Goal: Information Seeking & Learning: Find specific fact

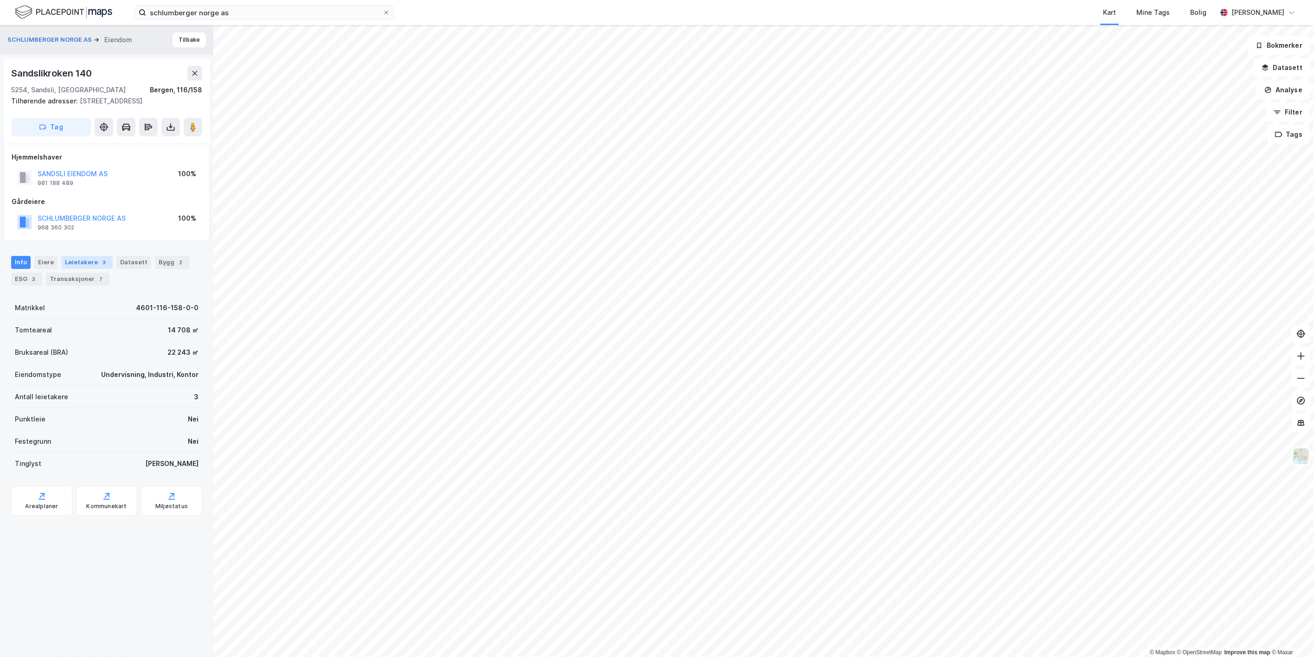
click at [89, 262] on div "Leietakere 3" at bounding box center [87, 262] width 52 height 13
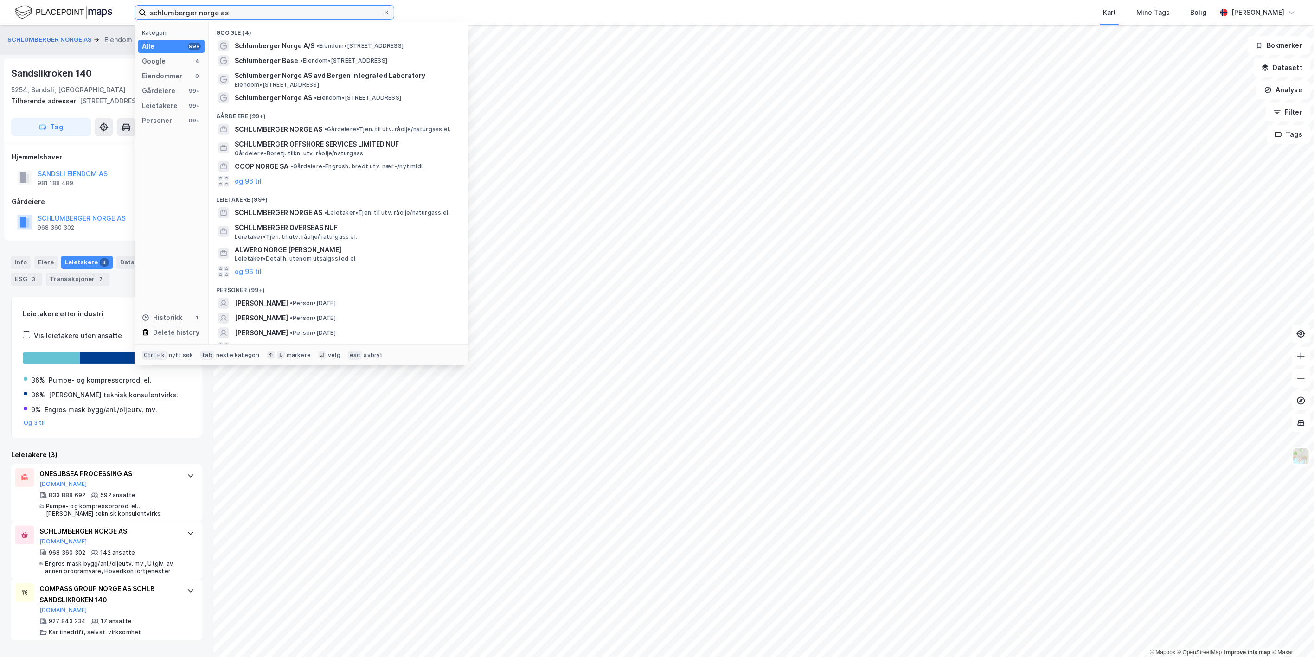
drag, startPoint x: 246, startPoint y: 17, endPoint x: 62, endPoint y: 22, distance: 184.3
click at [62, 22] on div "schlumberger norge as Kategori Alle 99+ Google 4 Eiendommer 0 Gårdeiere 99+ Lei…" at bounding box center [657, 12] width 1314 height 25
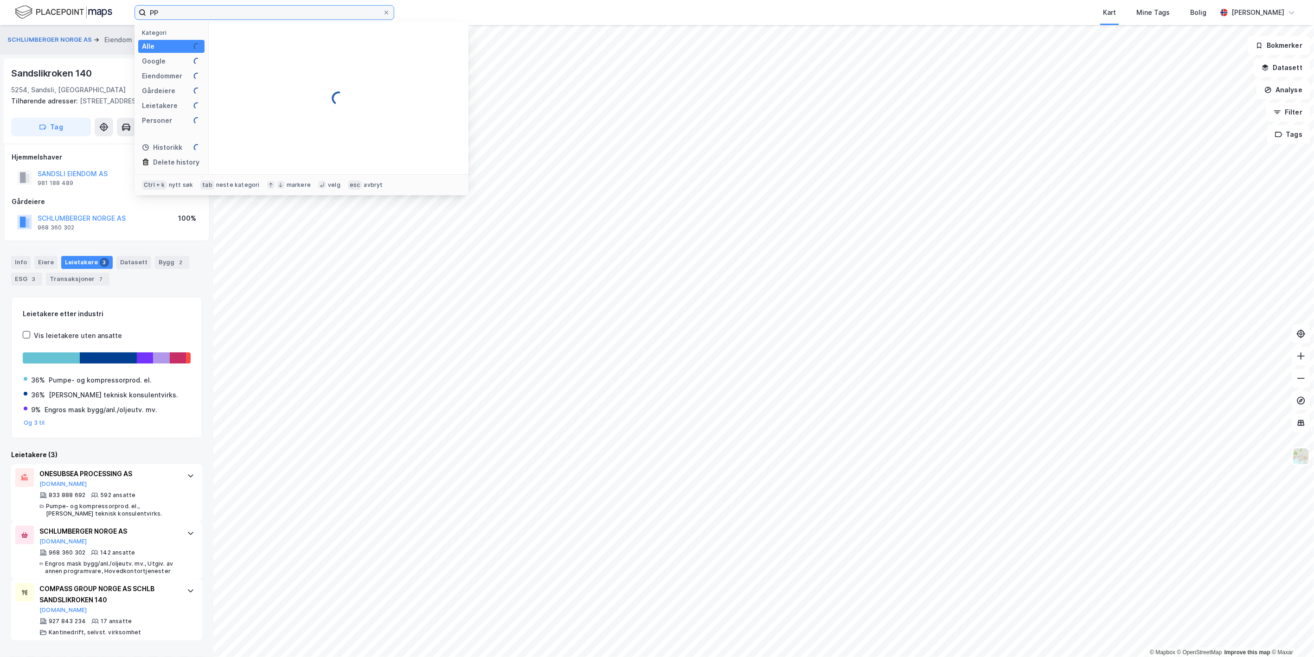
type input "P"
type input "aker property trg"
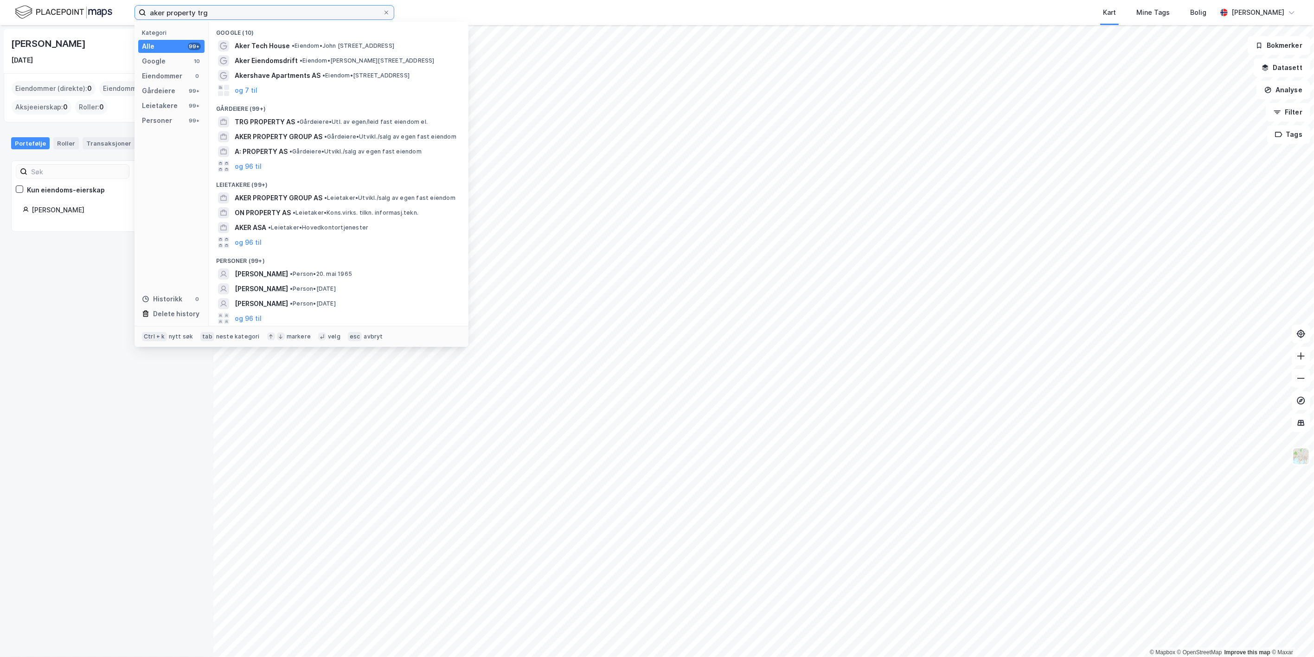
click at [260, 16] on input "aker property trg" at bounding box center [264, 13] width 237 height 14
drag, startPoint x: 260, startPoint y: 16, endPoint x: 160, endPoint y: 11, distance: 100.4
click at [160, 11] on input "aker property trg" at bounding box center [264, 13] width 237 height 14
drag, startPoint x: 153, startPoint y: 11, endPoint x: 247, endPoint y: 10, distance: 93.7
click at [247, 10] on input "aker property trg" at bounding box center [264, 13] width 237 height 14
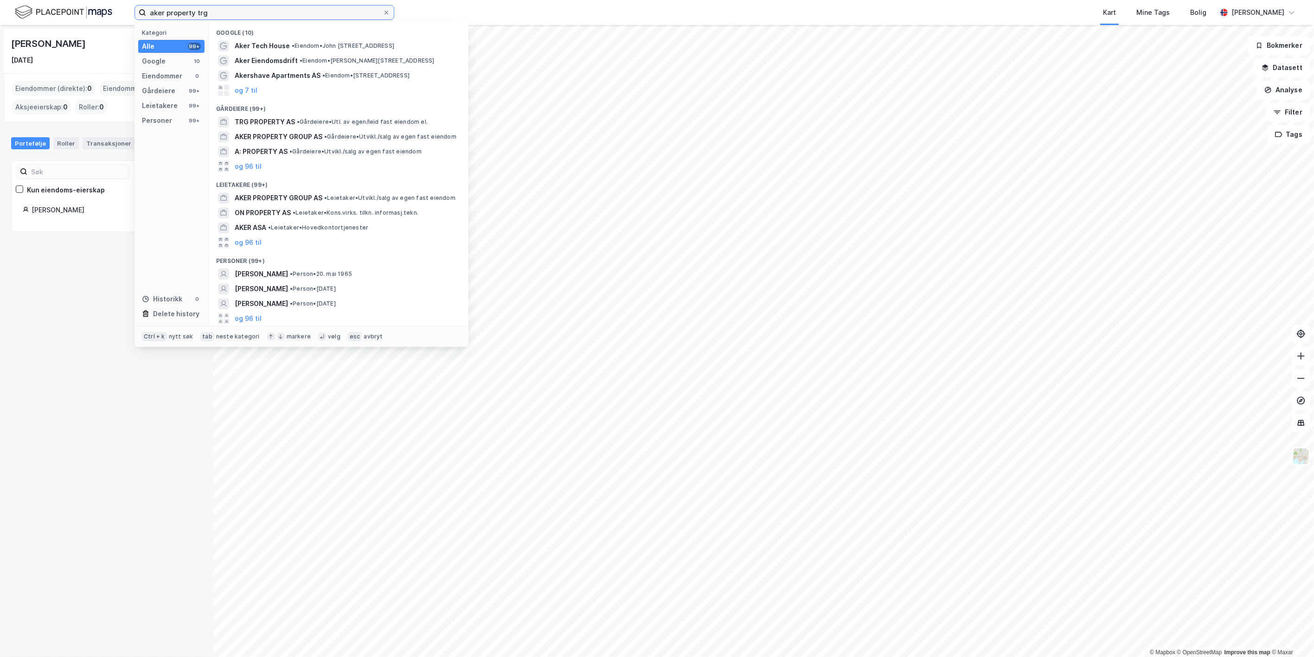
click at [242, 8] on input "aker property trg" at bounding box center [264, 13] width 237 height 14
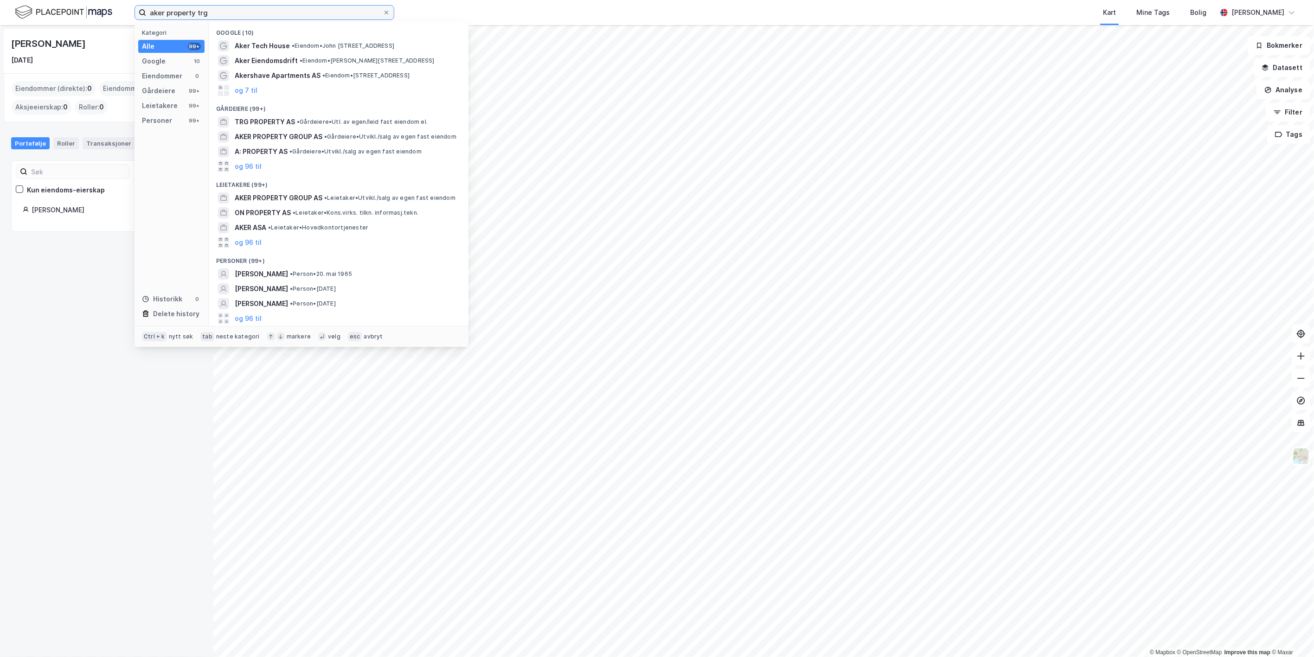
click at [242, 8] on input "aker property trg" at bounding box center [264, 13] width 237 height 14
